Goal: Task Accomplishment & Management: Use online tool/utility

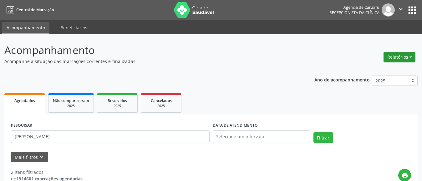
click at [400, 57] on button "Relatórios" at bounding box center [400, 57] width 32 height 11
click at [373, 71] on link "Agendamentos" at bounding box center [381, 70] width 67 height 9
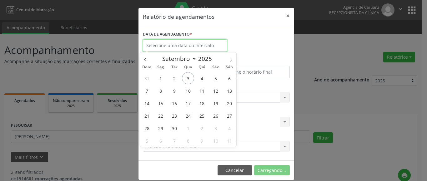
click at [166, 42] on input "text" at bounding box center [185, 45] width 84 height 13
click at [216, 80] on span "5" at bounding box center [216, 78] width 12 height 12
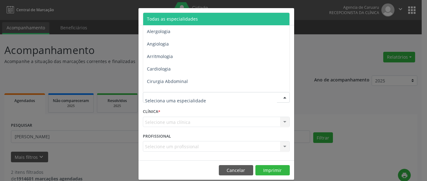
click at [190, 18] on span "Todas as especialidades" at bounding box center [172, 19] width 51 height 6
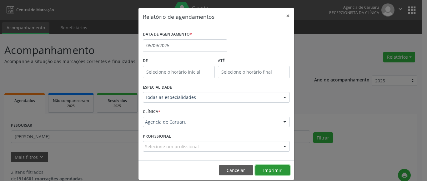
click at [271, 170] on button "Imprimir" at bounding box center [273, 170] width 34 height 11
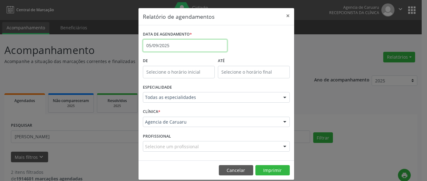
click at [159, 44] on input "05/09/2025" at bounding box center [185, 45] width 84 height 13
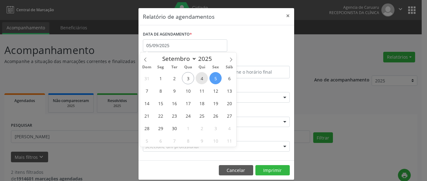
click at [201, 77] on span "4" at bounding box center [202, 78] width 12 height 12
type input "[DATE]"
click at [201, 77] on span "4" at bounding box center [202, 78] width 12 height 12
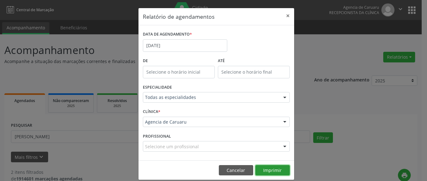
click at [270, 172] on button "Imprimir" at bounding box center [273, 170] width 34 height 11
click at [283, 14] on button "×" at bounding box center [288, 15] width 13 height 15
